Goal: Task Accomplishment & Management: Manage account settings

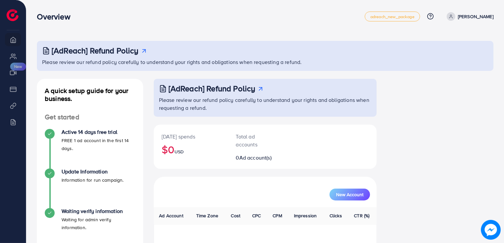
scroll to position [118, 0]
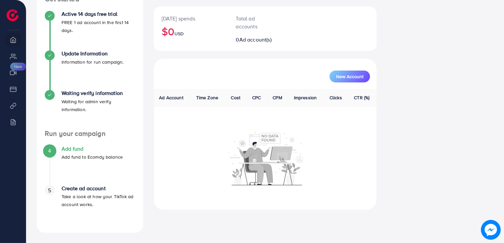
click at [165, 59] on div "New Account" at bounding box center [265, 74] width 223 height 30
click at [65, 156] on p "Add fund to Ecomdy balance" at bounding box center [92, 157] width 61 height 8
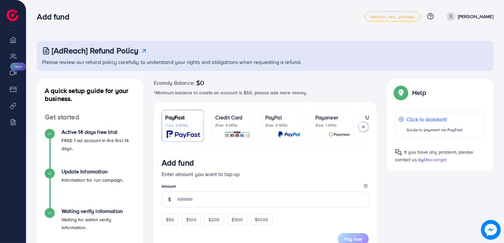
scroll to position [212, 0]
